Goal: Information Seeking & Learning: Learn about a topic

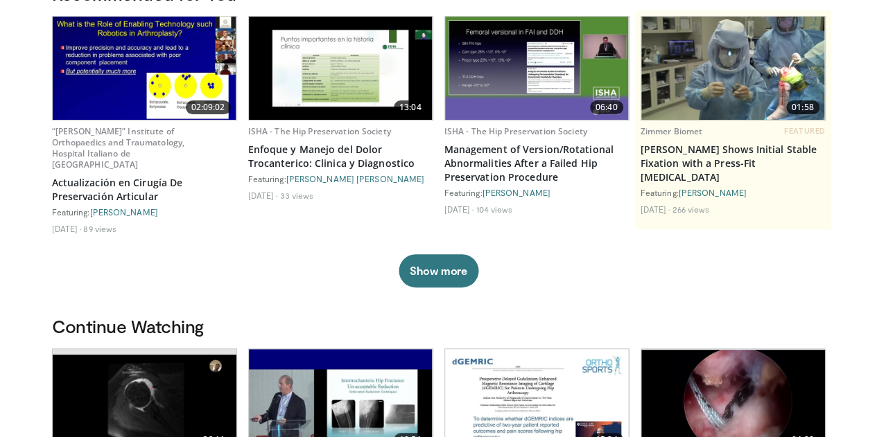
scroll to position [159, 0]
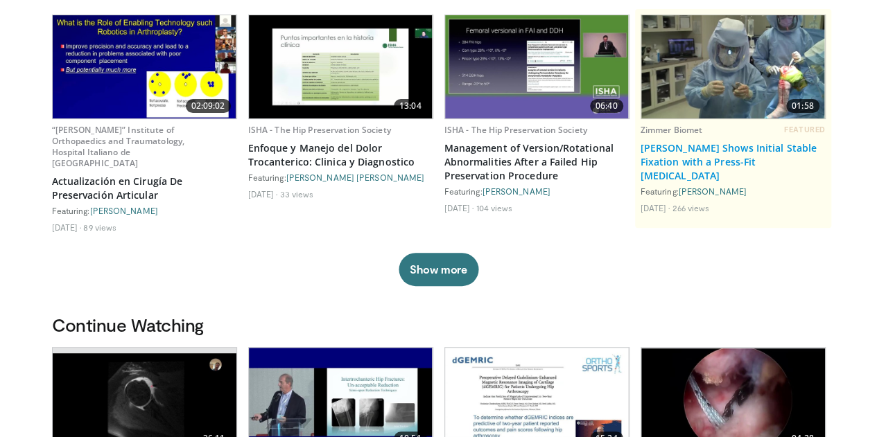
click at [681, 164] on link "[PERSON_NAME] Shows Initial Stable Fixation with a Press-Fit [MEDICAL_DATA]" at bounding box center [732, 162] width 185 height 42
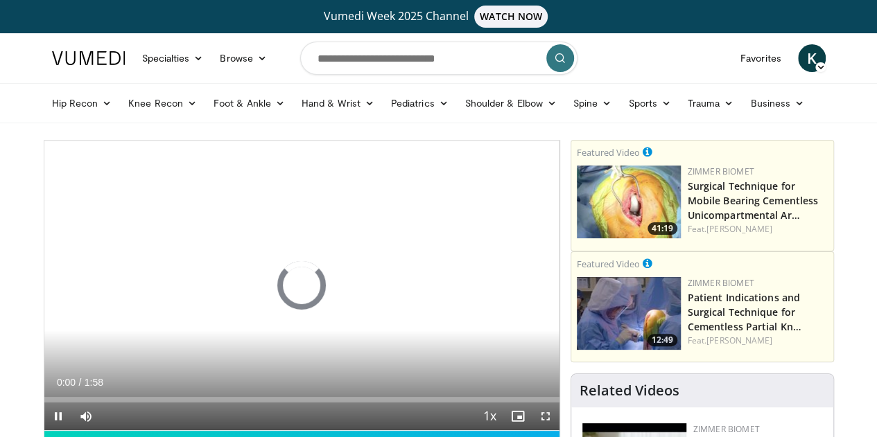
scroll to position [61, 0]
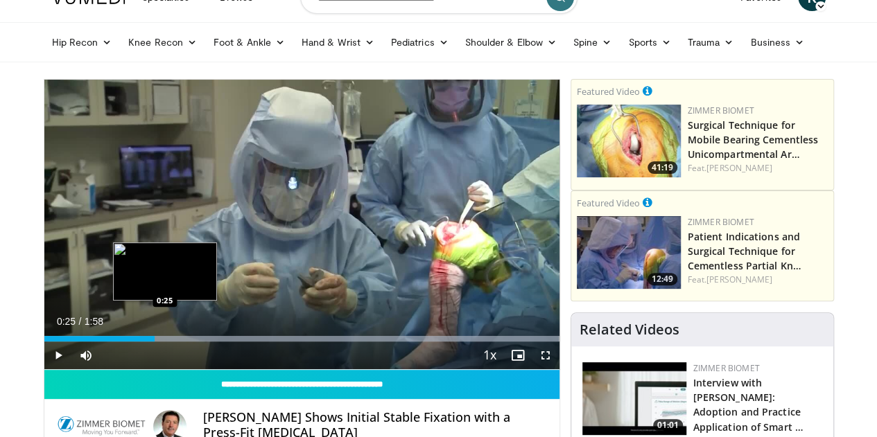
click at [129, 342] on div "Loaded : 100.00% 0:25 0:25" at bounding box center [301, 334] width 515 height 13
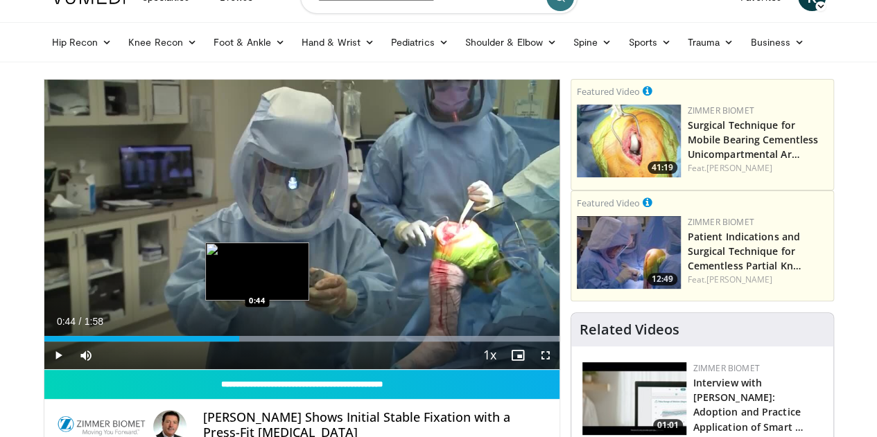
click at [222, 342] on div "Progress Bar" at bounding box center [348, 339] width 419 height 6
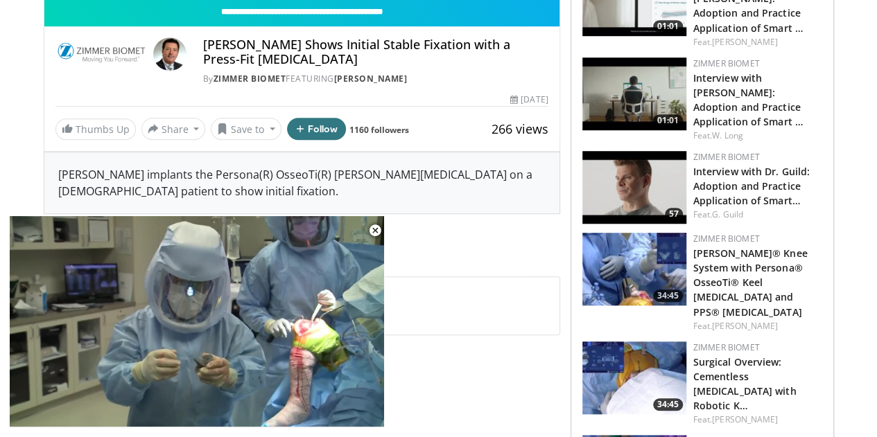
scroll to position [464, 0]
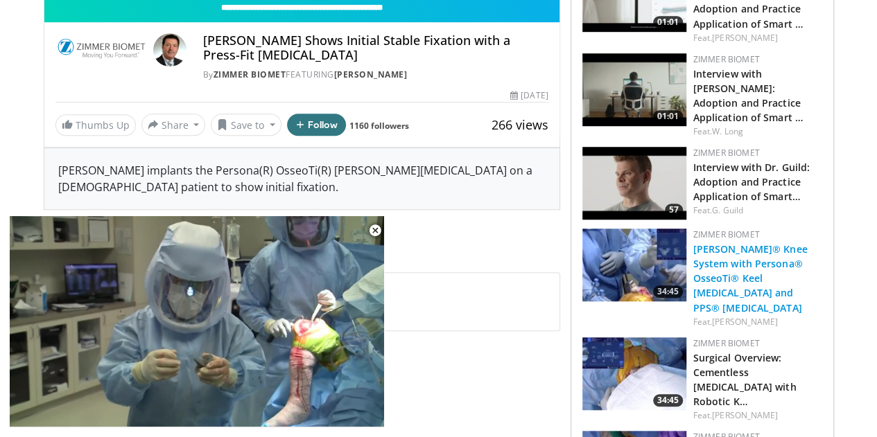
click at [798, 243] on link "ROSA® Knee System with Persona® OsseoTi® Keel Tibia and PPS® Femur" at bounding box center [750, 278] width 114 height 71
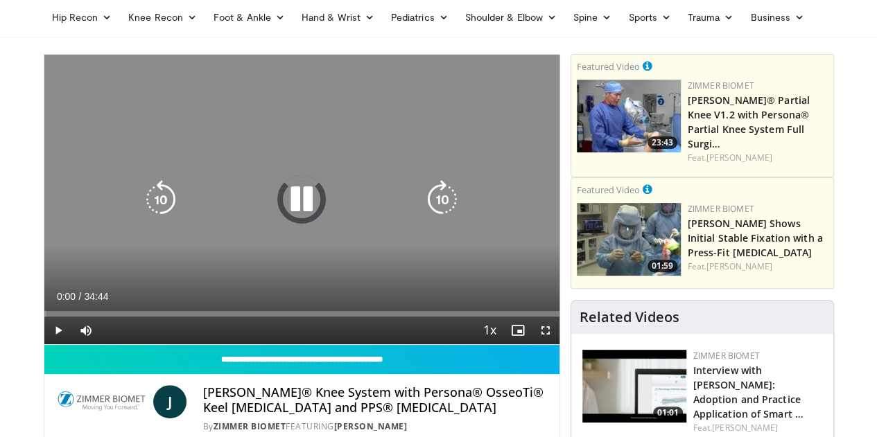
scroll to position [87, 0]
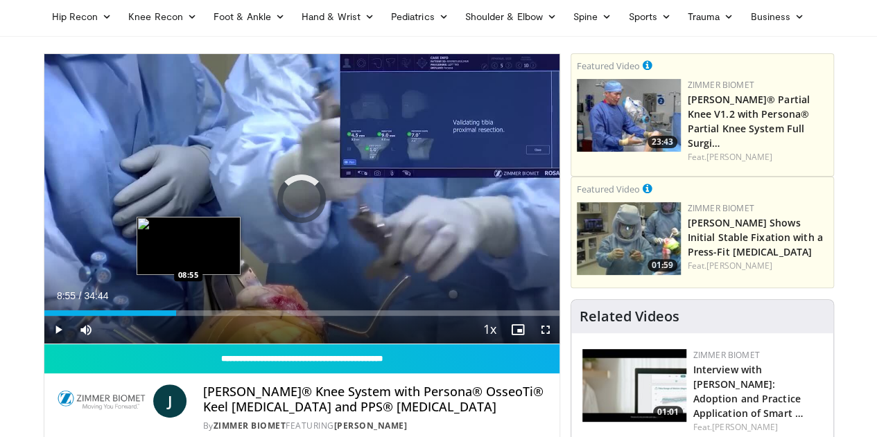
click at [152, 316] on div "Loaded : 0.00% 08:55 08:55" at bounding box center [301, 313] width 515 height 6
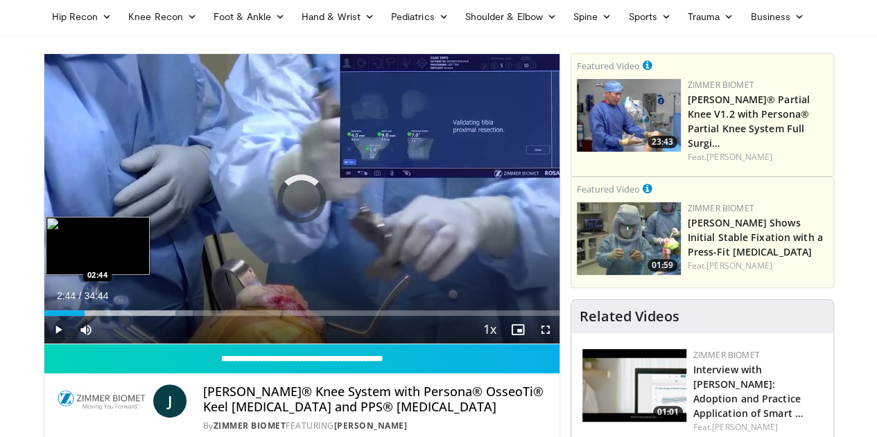
click at [53, 316] on div "02:44" at bounding box center [64, 313] width 41 height 6
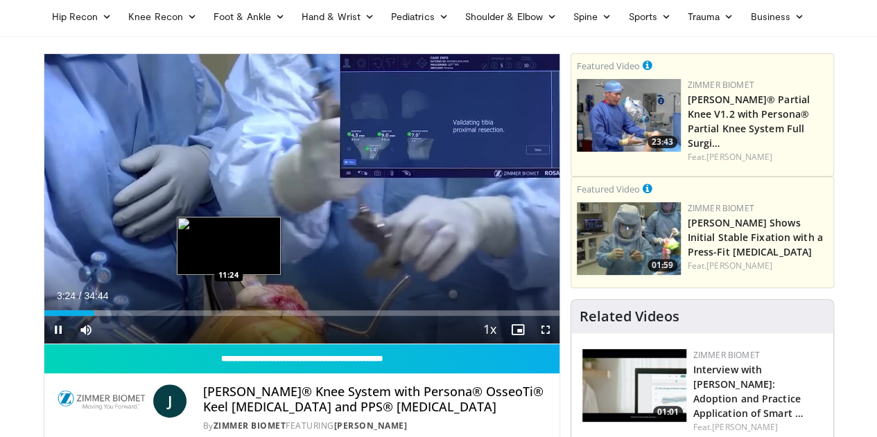
click at [193, 316] on div "Loaded : 12.85% 03:24 11:24" at bounding box center [301, 309] width 515 height 13
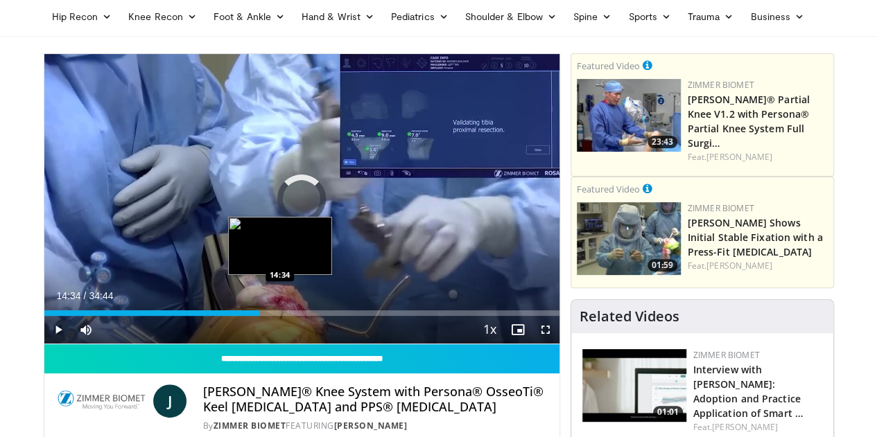
click at [245, 316] on div "Loaded : 0.00% 14:34 14:34" at bounding box center [301, 313] width 515 height 6
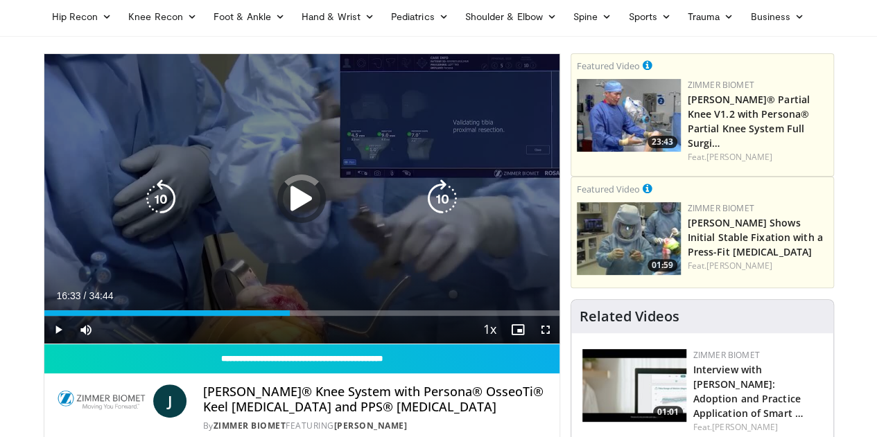
click at [277, 316] on div "Loaded : 44.67% 16:33 16:25" at bounding box center [301, 313] width 515 height 6
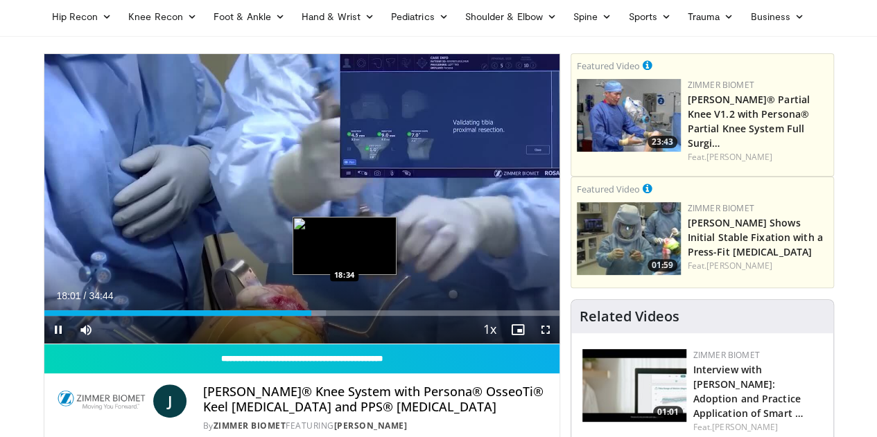
click at [309, 316] on div "Loaded : 54.73% 18:01 18:34" at bounding box center [301, 313] width 515 height 6
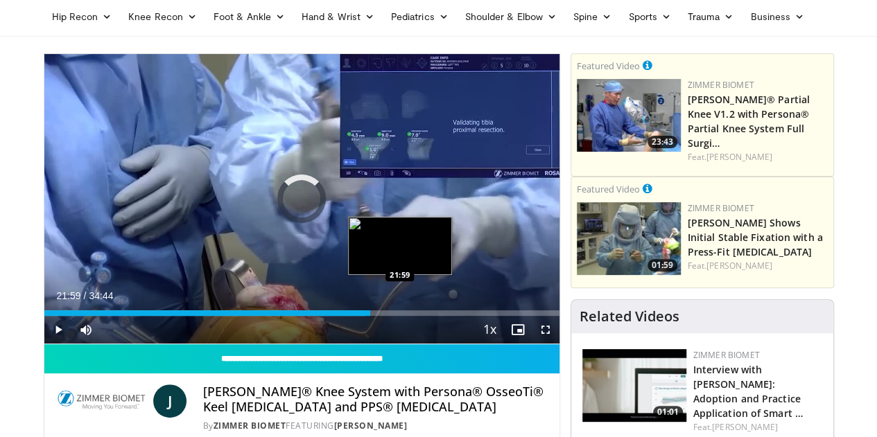
click at [365, 316] on div "Loaded : 62.35% 21:59 21:59" at bounding box center [301, 313] width 515 height 6
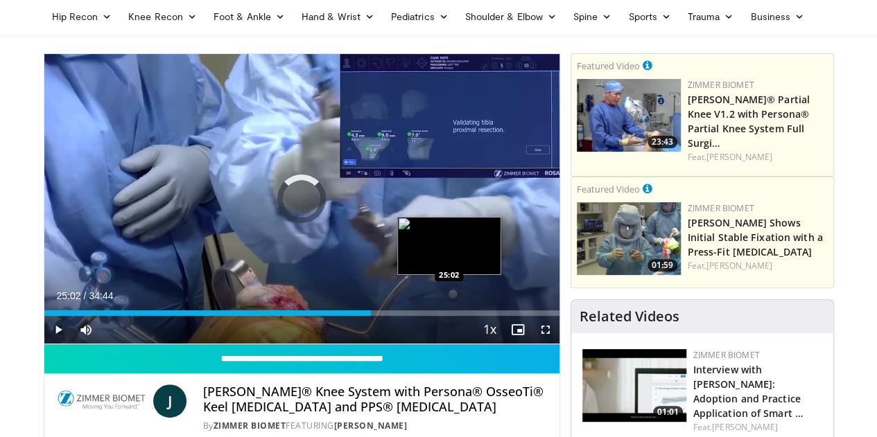
click at [414, 316] on div "Loaded : 0.00% 22:02 25:02" at bounding box center [301, 309] width 515 height 13
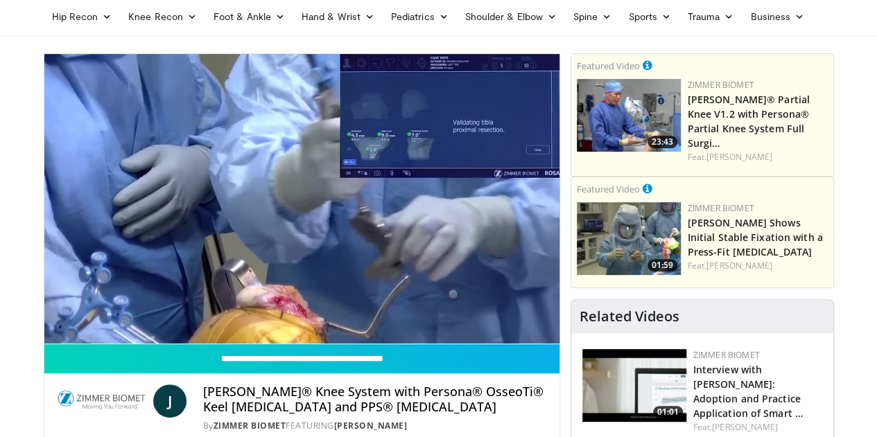
click at [434, 337] on video-js "**********" at bounding box center [301, 199] width 515 height 290
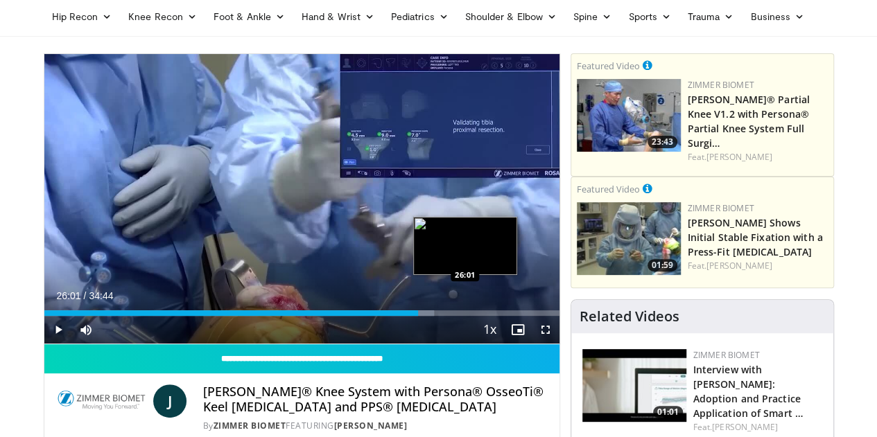
click at [429, 316] on div "Progress Bar" at bounding box center [424, 313] width 19 height 6
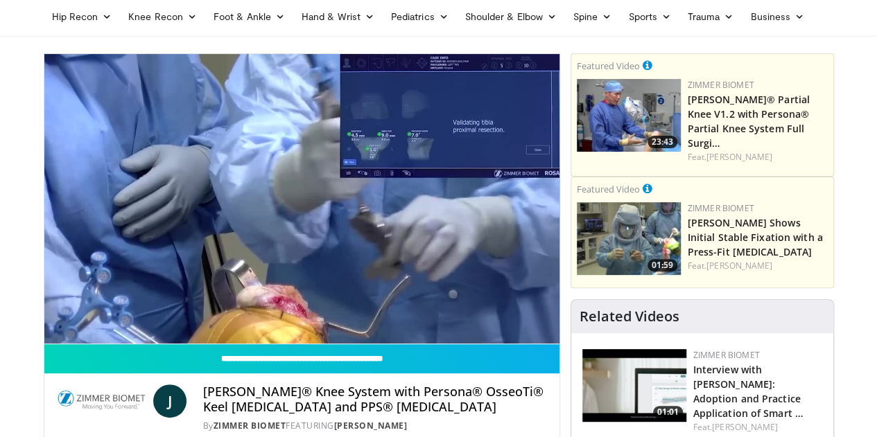
click at [429, 338] on video-js "**********" at bounding box center [301, 199] width 515 height 290
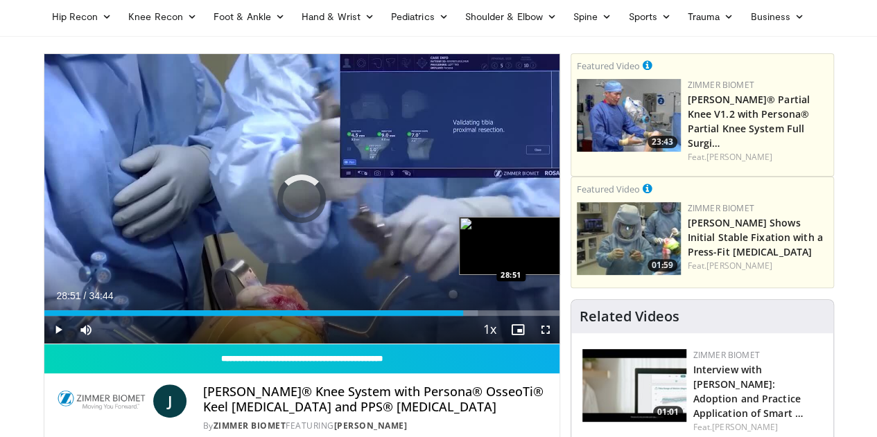
click at [475, 316] on div "Loaded : 84.24% 28:51 28:51" at bounding box center [301, 313] width 515 height 6
click at [488, 316] on div "Loaded : 86.93% 29:37 29:40" at bounding box center [301, 313] width 515 height 6
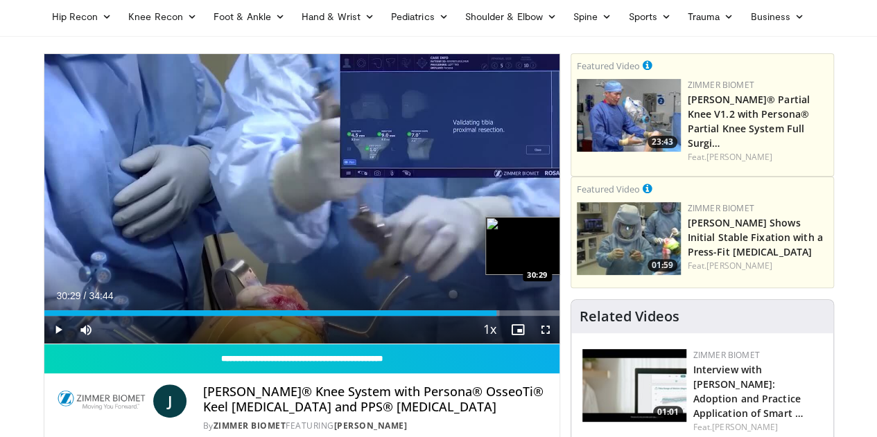
click at [502, 316] on div "Loaded : 88.37% 30:29 30:29" at bounding box center [301, 313] width 515 height 6
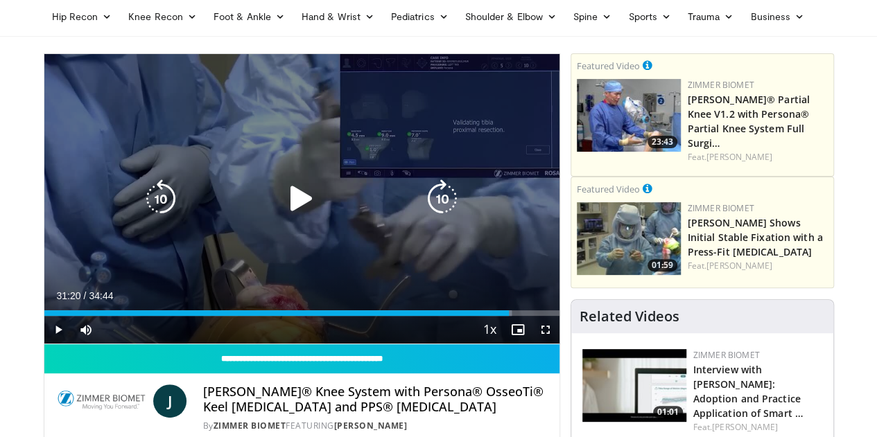
click at [516, 316] on div "Loaded : 90.78% 31:20 31:20" at bounding box center [301, 313] width 515 height 6
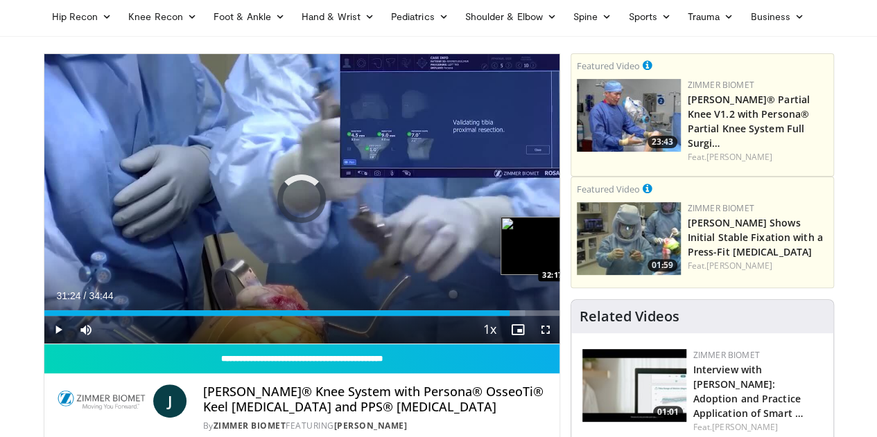
click at [530, 316] on div "Loaded : 93.29% 31:24 32:17" at bounding box center [301, 313] width 515 height 6
click at [514, 316] on div "32:34" at bounding box center [285, 313] width 483 height 6
click at [536, 316] on div "Progress Bar" at bounding box center [525, 313] width 22 height 6
click at [551, 316] on div "Progress Bar" at bounding box center [539, 313] width 24 height 6
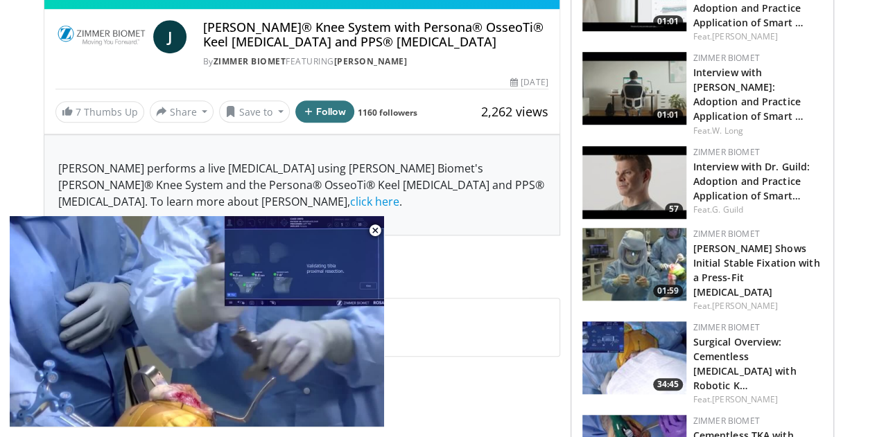
scroll to position [481, 0]
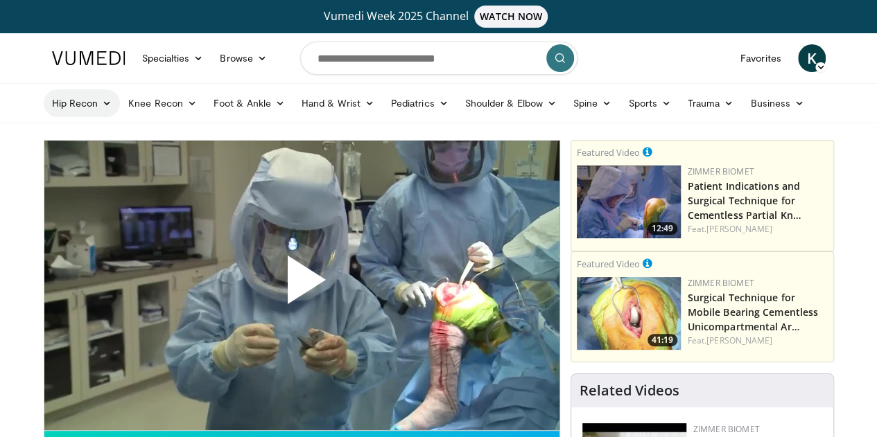
click at [102, 105] on icon at bounding box center [107, 103] width 10 height 10
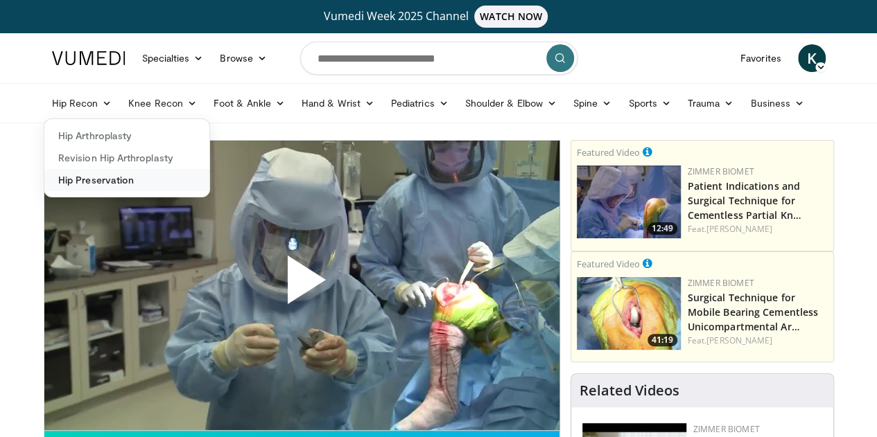
click at [79, 181] on link "Hip Preservation" at bounding box center [126, 180] width 165 height 22
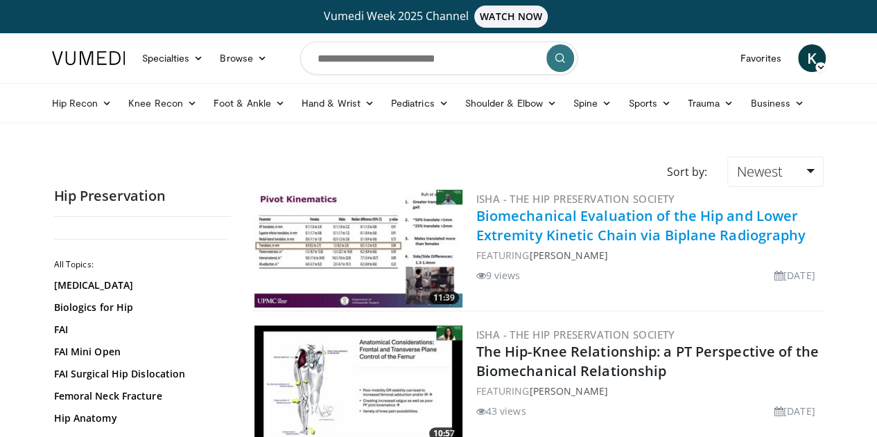
click at [590, 217] on link "Biomechanical Evaluation of the Hip and Lower Extremity Kinetic Chain via Bipla…" at bounding box center [641, 226] width 330 height 38
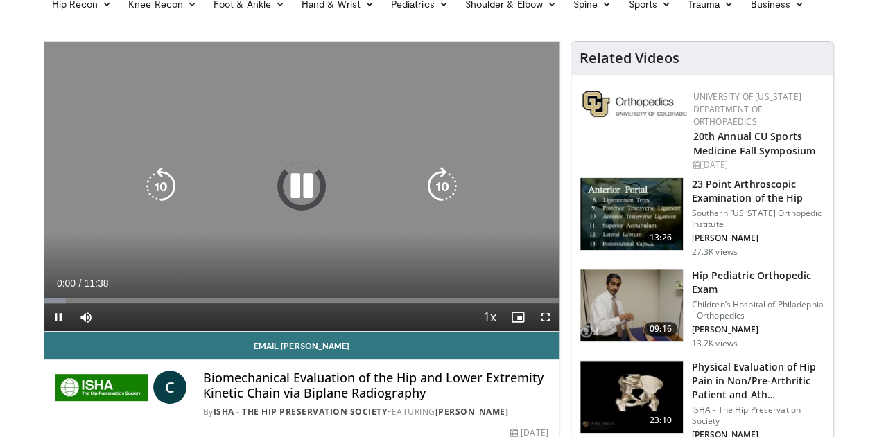
scroll to position [100, 0]
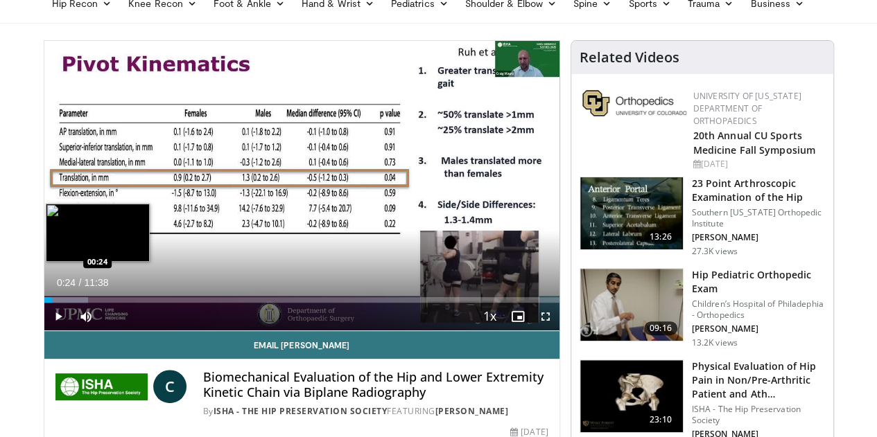
click at [44, 303] on div "Progress Bar" at bounding box center [66, 300] width 44 height 6
click at [51, 303] on div "Loaded : 12.78% 00:52 00:52" at bounding box center [301, 296] width 515 height 13
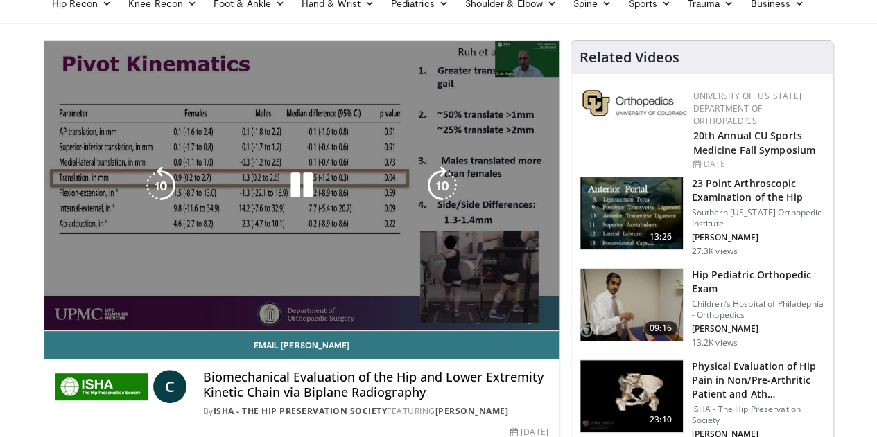
scroll to position [0, 0]
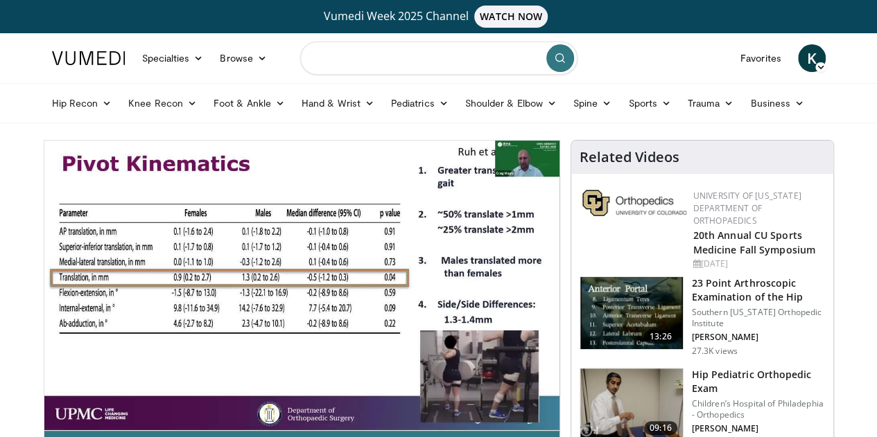
click at [345, 57] on input "Search topics, interventions" at bounding box center [438, 58] width 277 height 33
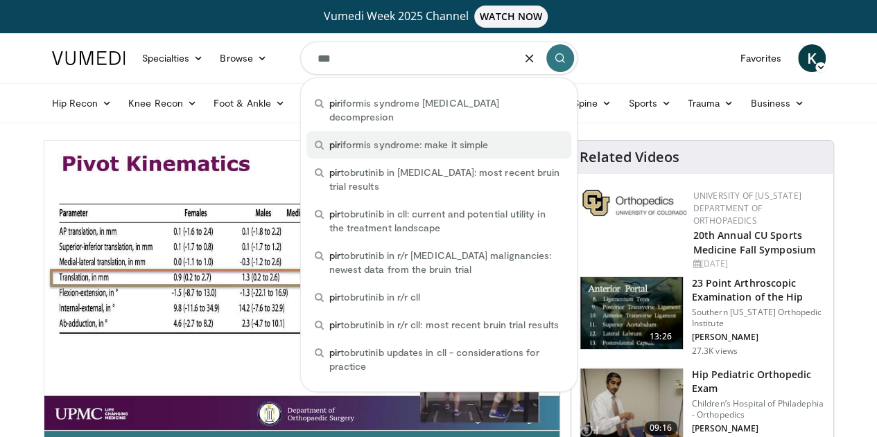
click at [396, 138] on span "pir iformis syndrome: make it simple" at bounding box center [408, 145] width 159 height 14
type input "**********"
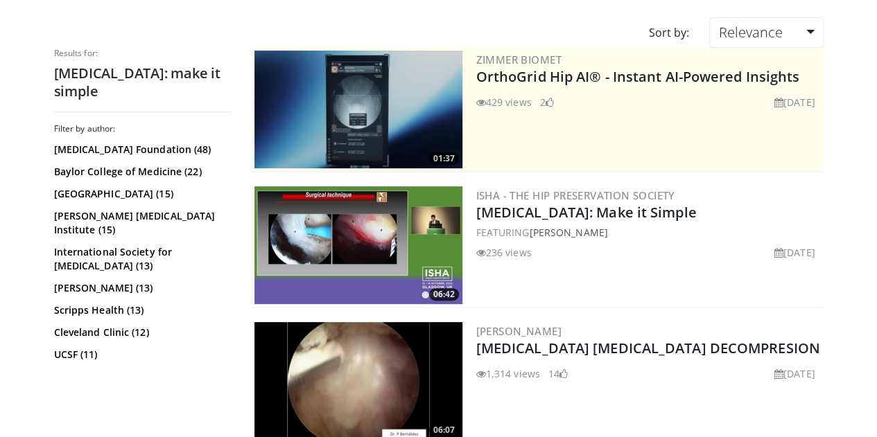
scroll to position [140, 0]
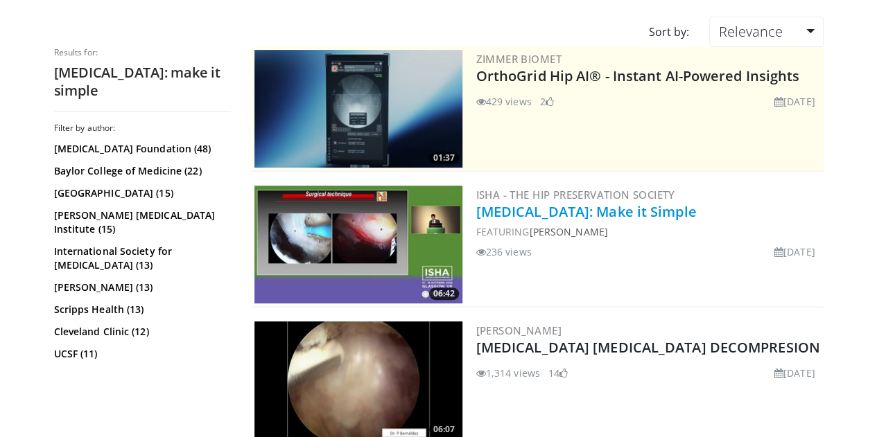
click at [615, 208] on link "[MEDICAL_DATA]: Make it Simple" at bounding box center [586, 211] width 220 height 19
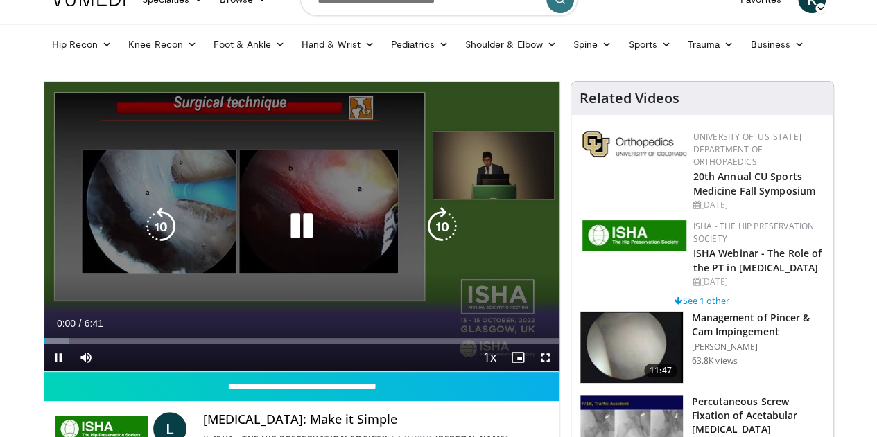
scroll to position [60, 0]
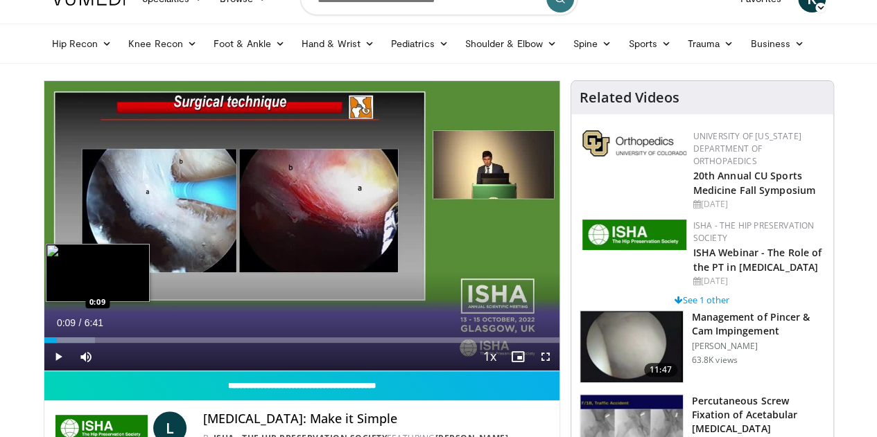
click at [44, 343] on div "Progress Bar" at bounding box center [69, 340] width 51 height 6
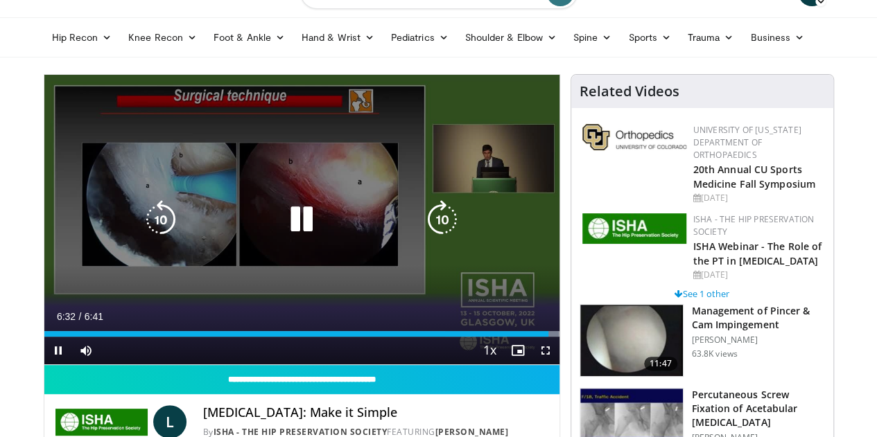
scroll to position [63, 0]
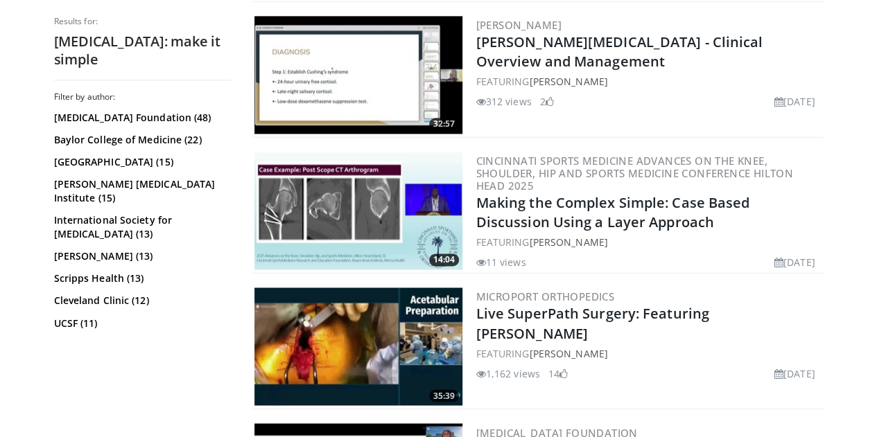
scroll to position [990, 0]
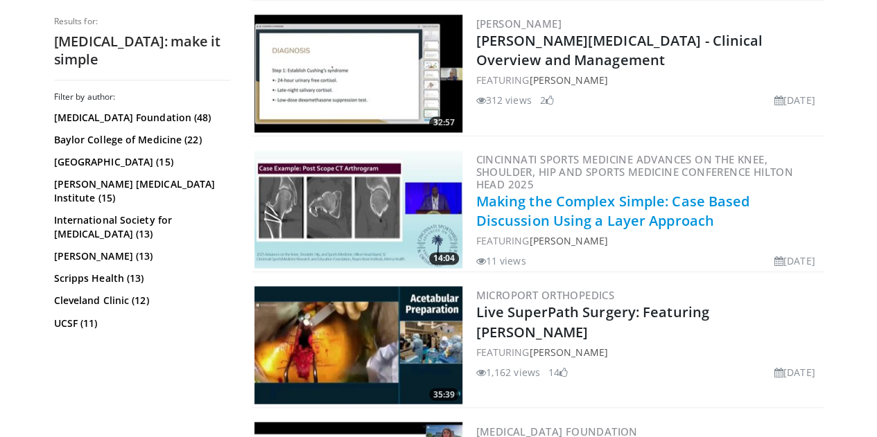
click at [511, 200] on link "Making the Complex Simple: Case Based Discussion Using a Layer Approach" at bounding box center [613, 211] width 274 height 38
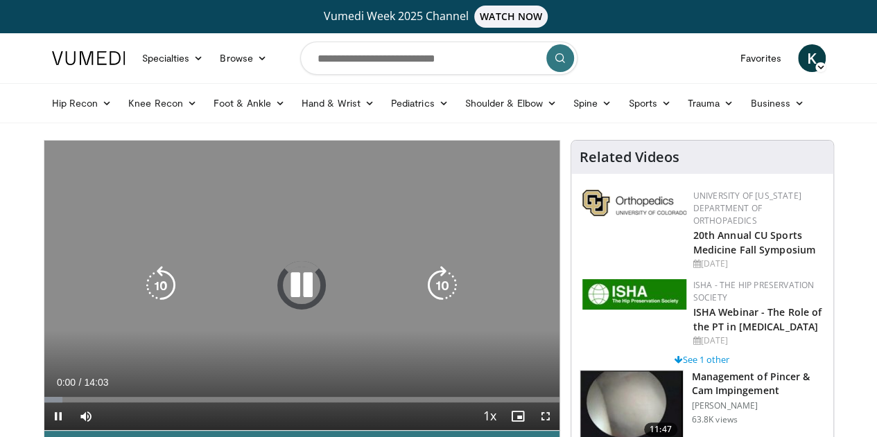
scroll to position [53, 0]
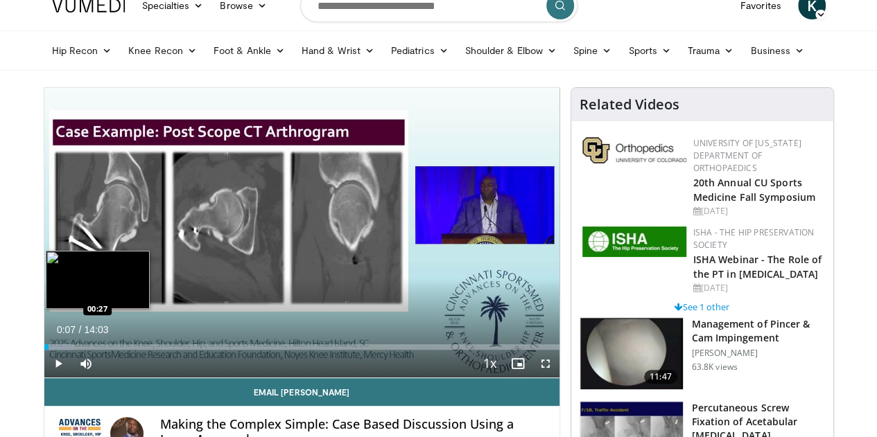
click at [44, 350] on div "Progress Bar" at bounding box center [59, 347] width 30 height 6
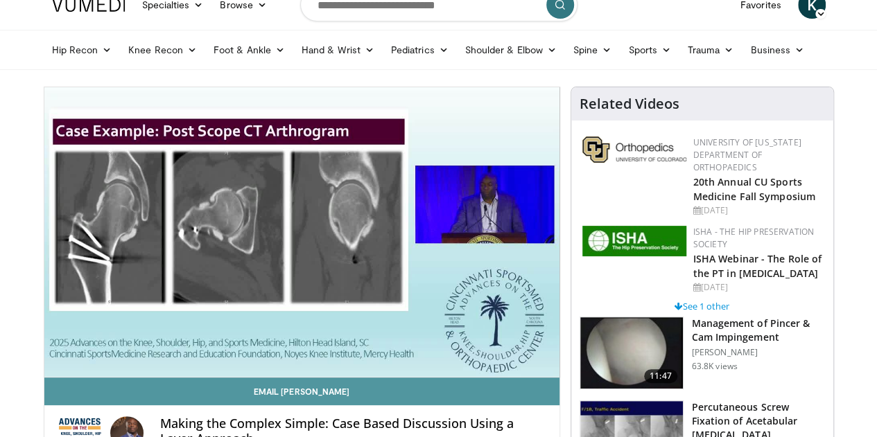
scroll to position [54, 0]
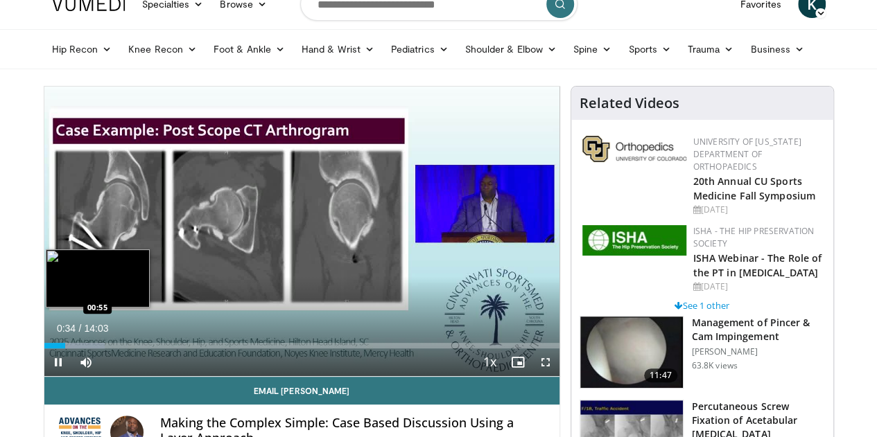
click at [46, 349] on div "Loaded : 11.75% 00:34 00:55" at bounding box center [301, 341] width 515 height 13
click at [75, 349] on div "Loaded : 14.11% 01:39 01:39" at bounding box center [301, 341] width 515 height 13
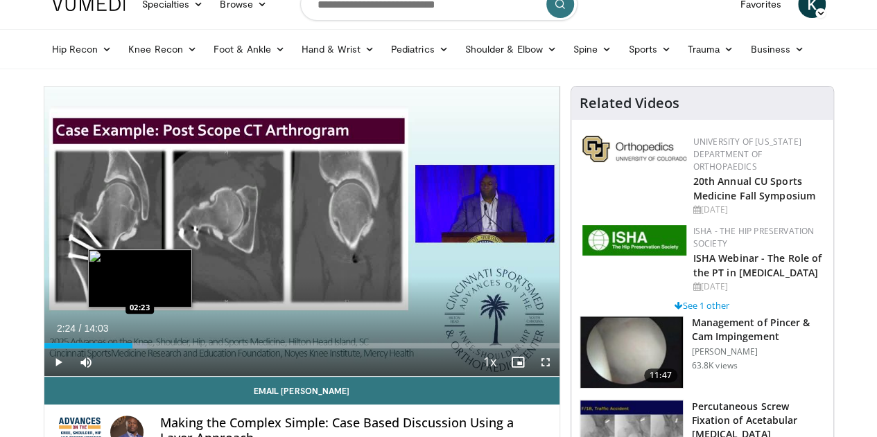
click at [105, 349] on div "Loaded : 19.99% 02:24 02:23" at bounding box center [301, 341] width 515 height 13
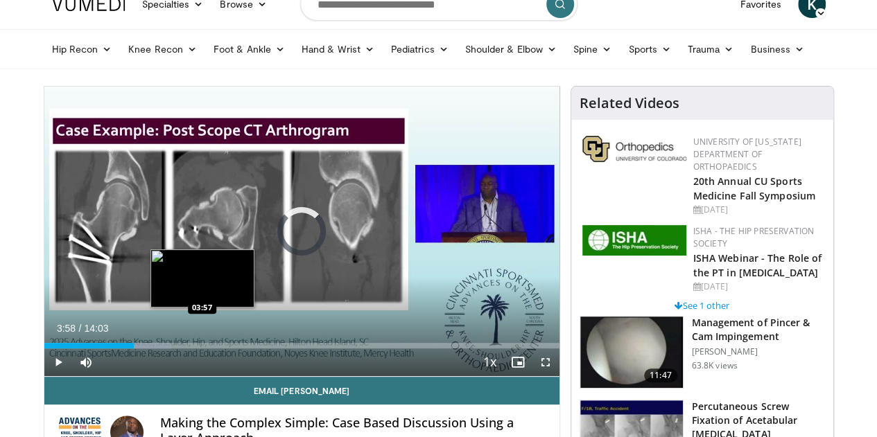
click at [168, 349] on div "Loaded : 24.69% 03:58 03:57" at bounding box center [301, 341] width 515 height 13
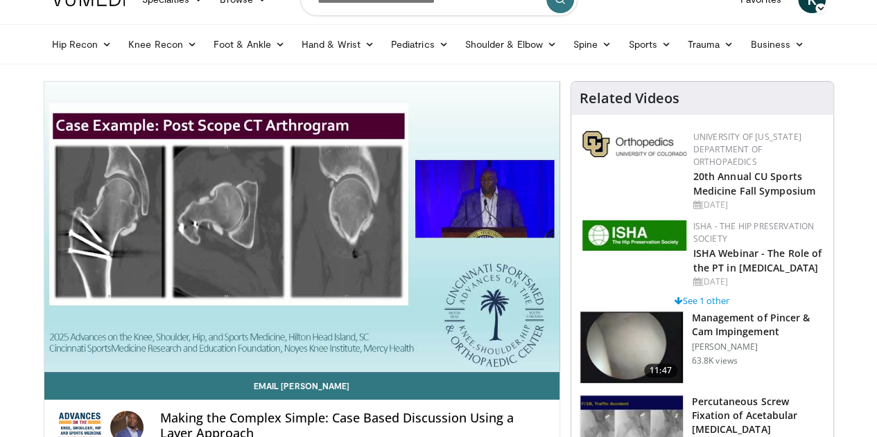
scroll to position [60, 0]
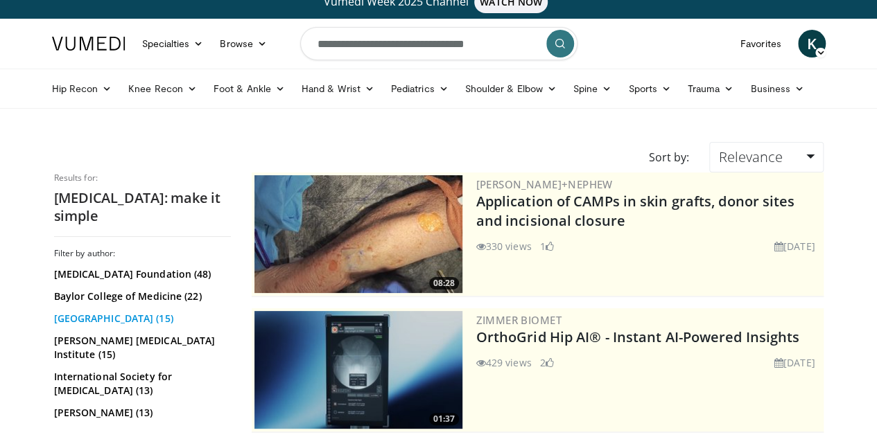
scroll to position [15, 0]
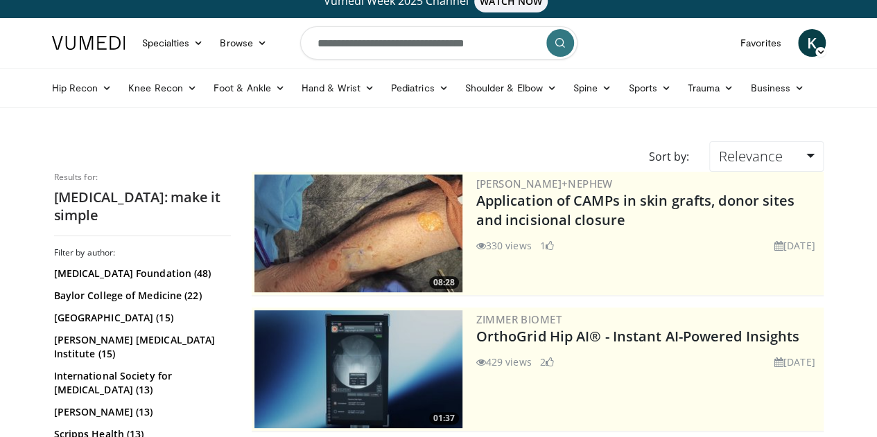
click at [52, 43] on img at bounding box center [88, 43] width 73 height 14
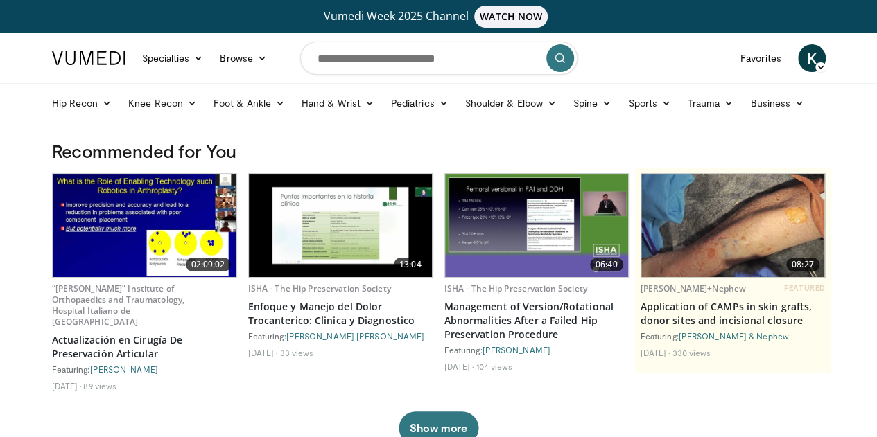
click at [539, 207] on img at bounding box center [537, 225] width 184 height 103
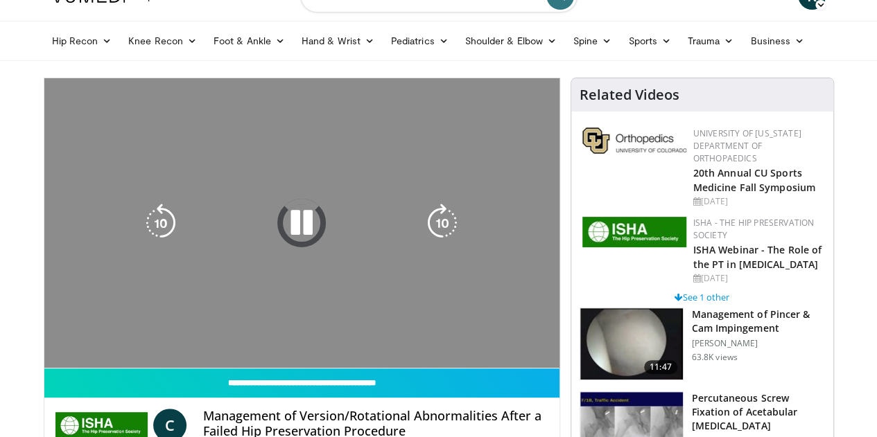
scroll to position [64, 0]
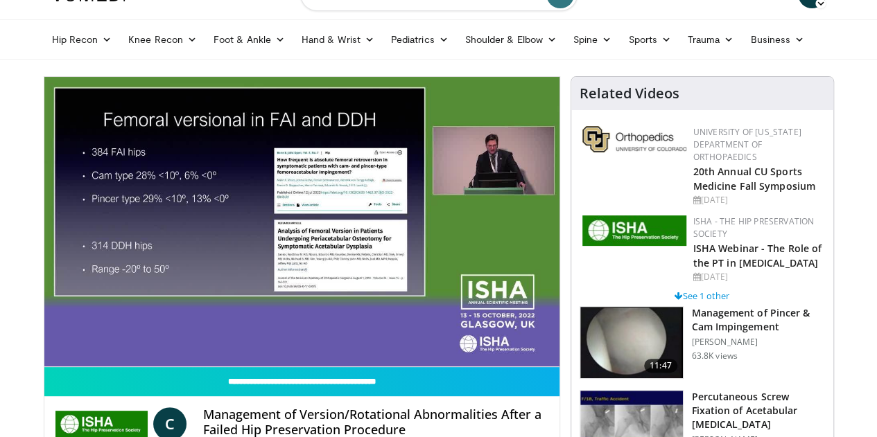
click at [44, 358] on video-js "**********" at bounding box center [301, 222] width 515 height 290
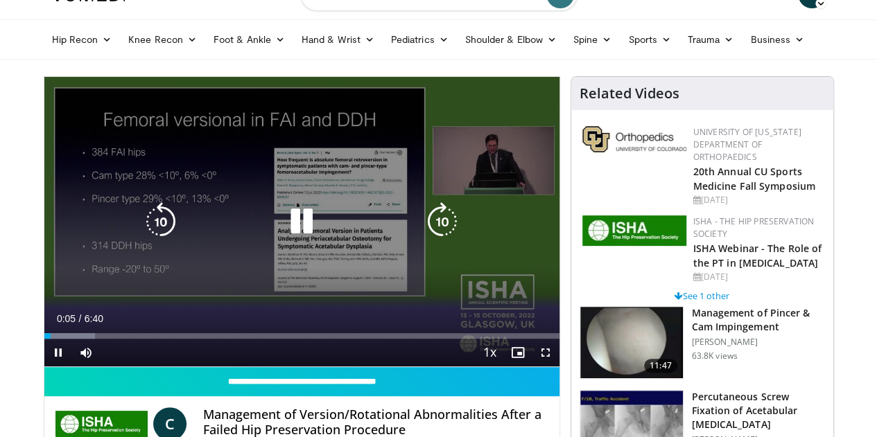
click at [282, 237] on icon "Video Player" at bounding box center [301, 221] width 39 height 39
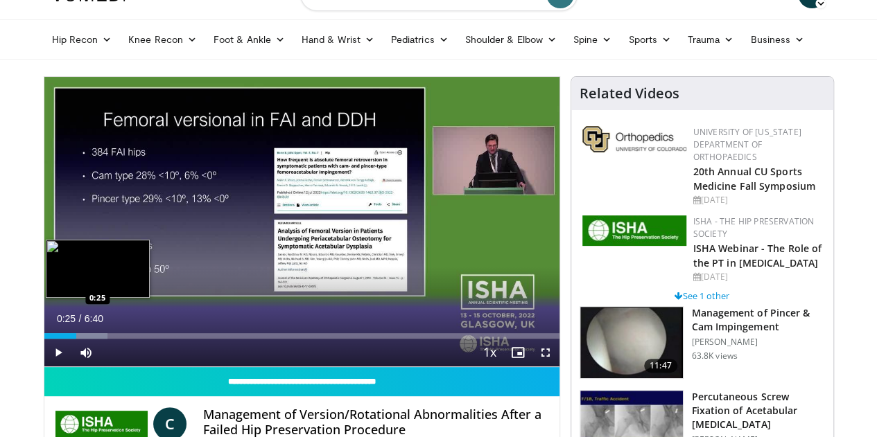
click at [44, 339] on div "Loaded : 12.36% 0:25 0:25" at bounding box center [301, 332] width 515 height 13
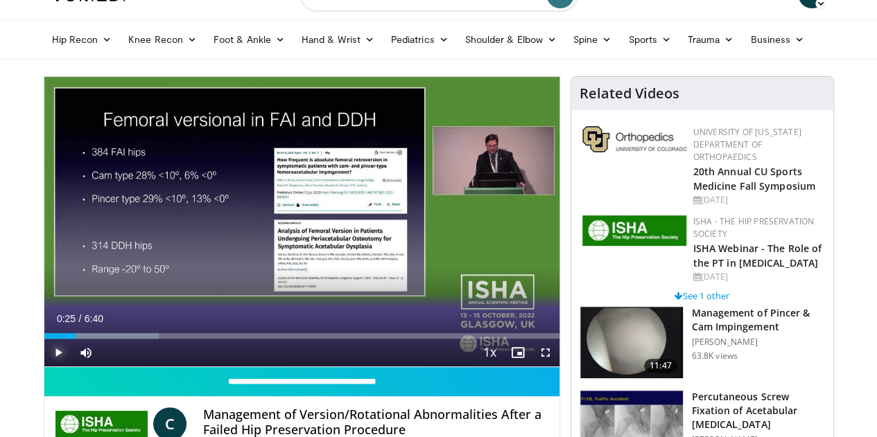
click at [44, 367] on span "Video Player" at bounding box center [58, 353] width 28 height 28
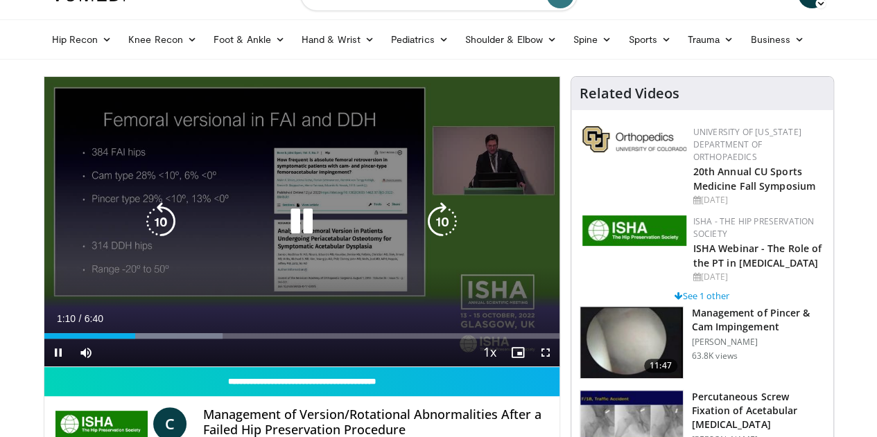
click at [291, 241] on icon "Video Player" at bounding box center [301, 221] width 39 height 39
